Goal: Find specific page/section: Find specific page/section

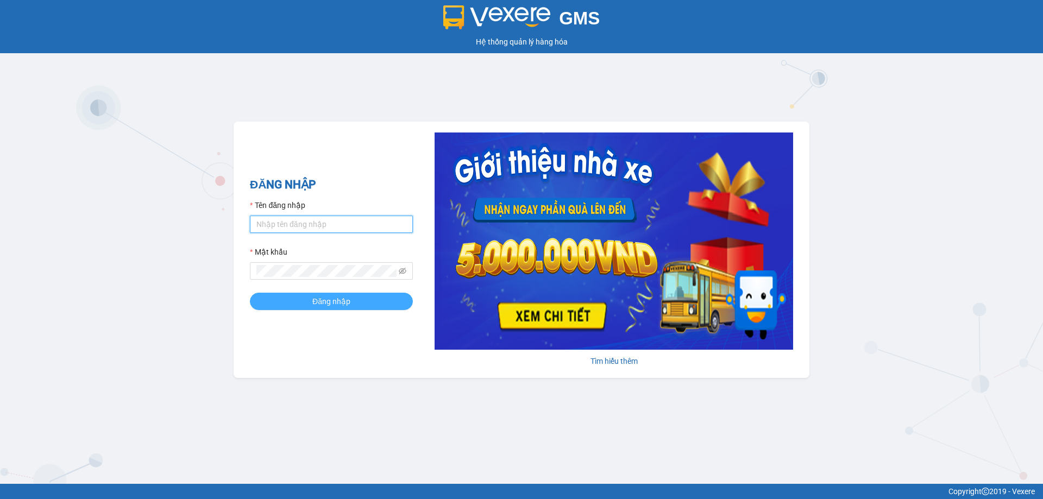
type input "nu.lienhung"
click at [318, 306] on span "Đăng nhập" at bounding box center [331, 302] width 38 height 12
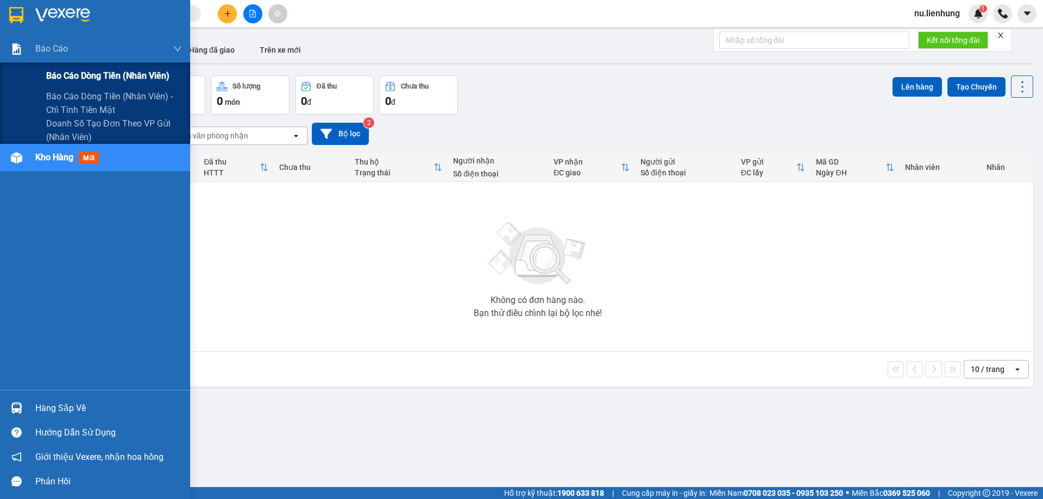
click at [74, 79] on span "Báo cáo dòng tiền (nhân viên)" at bounding box center [107, 76] width 123 height 14
